Goal: Information Seeking & Learning: Learn about a topic

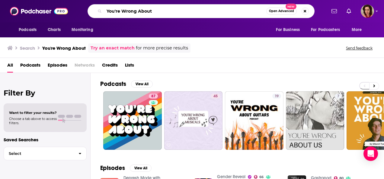
drag, startPoint x: 161, startPoint y: 16, endPoint x: 96, endPoint y: 17, distance: 64.9
click at [96, 17] on div "You're Wrong About Open Advanced New" at bounding box center [200, 11] width 227 height 14
type input "how to money"
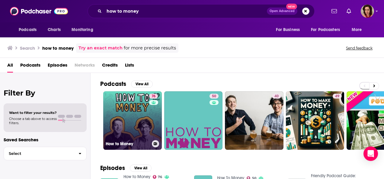
click at [124, 111] on link "76 How to Money" at bounding box center [132, 120] width 59 height 59
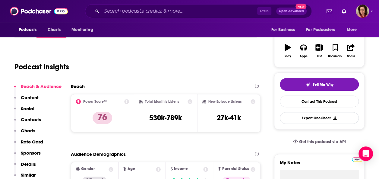
scroll to position [30, 0]
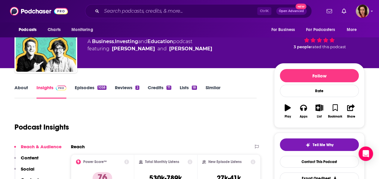
click at [153, 86] on link "Credits 71" at bounding box center [160, 92] width 24 height 14
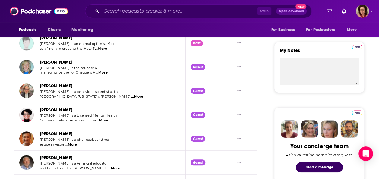
scroll to position [241, 0]
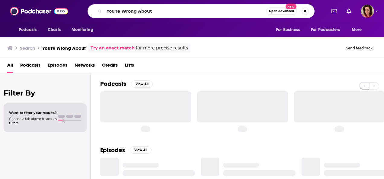
click at [150, 13] on input "You're Wrong About" at bounding box center [185, 11] width 162 height 10
drag, startPoint x: 169, startPoint y: 9, endPoint x: 105, endPoint y: 6, distance: 64.6
click at [105, 6] on div "You're Wrong About Open Advanced New" at bounding box center [200, 11] width 227 height 14
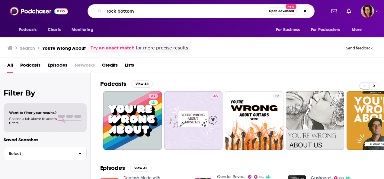
type input "rock bottom"
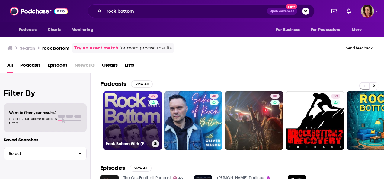
click at [141, 113] on link "62 Rock Bottom With [PERSON_NAME]" at bounding box center [132, 120] width 59 height 59
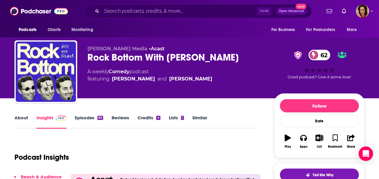
click at [152, 117] on link "Credits 4" at bounding box center [149, 122] width 23 height 14
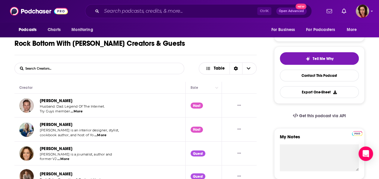
scroll to position [151, 0]
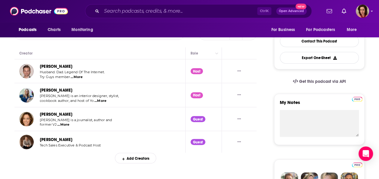
click at [65, 125] on span "...More" at bounding box center [63, 124] width 12 height 5
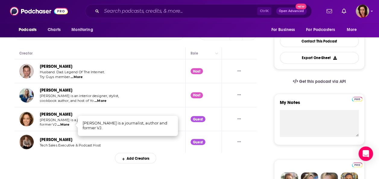
click at [89, 52] on div "Creator" at bounding box center [99, 53] width 161 height 7
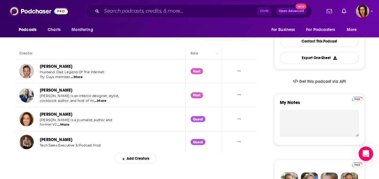
click at [75, 77] on span "...More" at bounding box center [77, 77] width 12 height 5
click at [99, 101] on span "...More" at bounding box center [100, 101] width 12 height 5
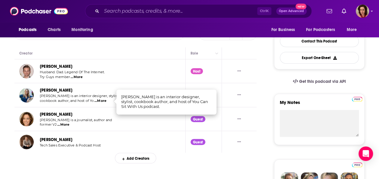
click at [118, 67] on td "Ned Fulmer Husband. Dad. Legend Of The Internet. Try Guys member ...More" at bounding box center [99, 71] width 171 height 24
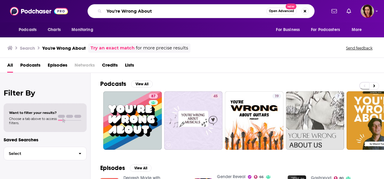
drag, startPoint x: 153, startPoint y: 11, endPoint x: 75, endPoint y: 9, distance: 77.8
click at [78, 10] on div "You're Wrong About Open Advanced New" at bounding box center [201, 11] width 250 height 14
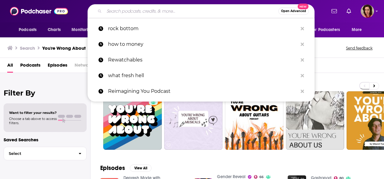
paste input "Booktalk with Diana Korte"
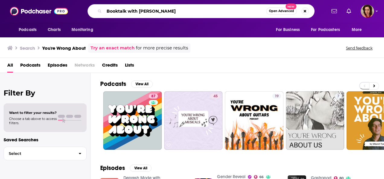
type input "Booktalk with Diana Korte"
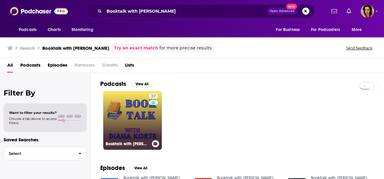
click at [141, 112] on link "27 Booktalk with Diana Korte" at bounding box center [132, 120] width 59 height 59
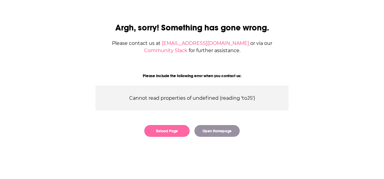
click at [172, 125] on button "Reload Page" at bounding box center [166, 131] width 45 height 12
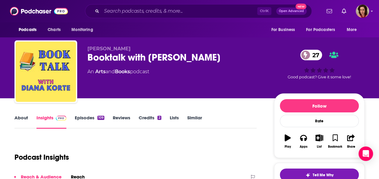
click at [148, 119] on link "Credits 2" at bounding box center [150, 122] width 22 height 14
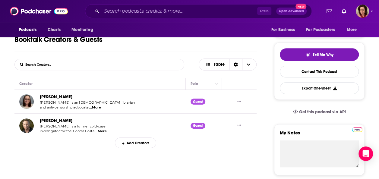
scroll to position [121, 0]
click at [98, 131] on span "...More" at bounding box center [101, 131] width 12 height 5
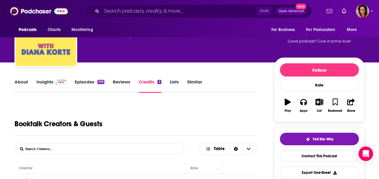
scroll to position [0, 0]
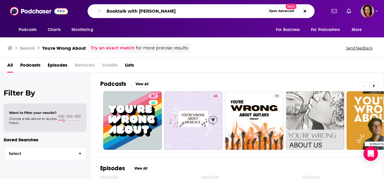
drag, startPoint x: 214, startPoint y: 13, endPoint x: 95, endPoint y: 15, distance: 118.5
click at [97, 14] on div "Booktalk with Diana Korte Open Advanced New" at bounding box center [200, 11] width 227 height 14
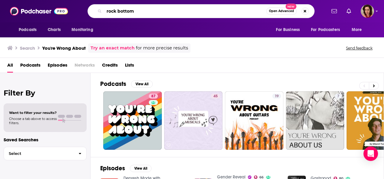
type input "rock bottom"
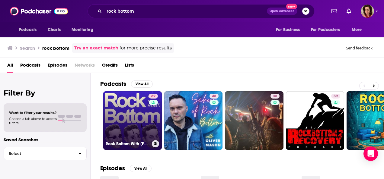
click at [138, 112] on link "62 Rock Bottom With Ned Fulmer" at bounding box center [132, 120] width 59 height 59
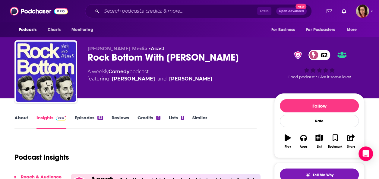
click at [21, 118] on link "About" at bounding box center [21, 122] width 14 height 14
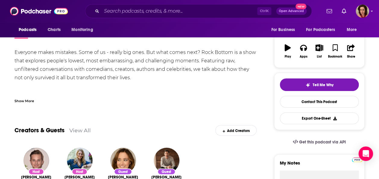
scroll to position [90, 0]
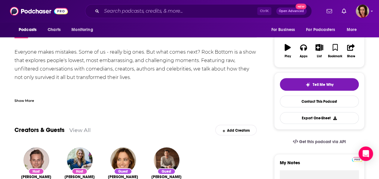
click at [28, 100] on div "Show More" at bounding box center [24, 100] width 20 height 6
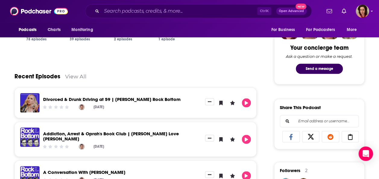
scroll to position [332, 0]
